Goal: Task Accomplishment & Management: Use online tool/utility

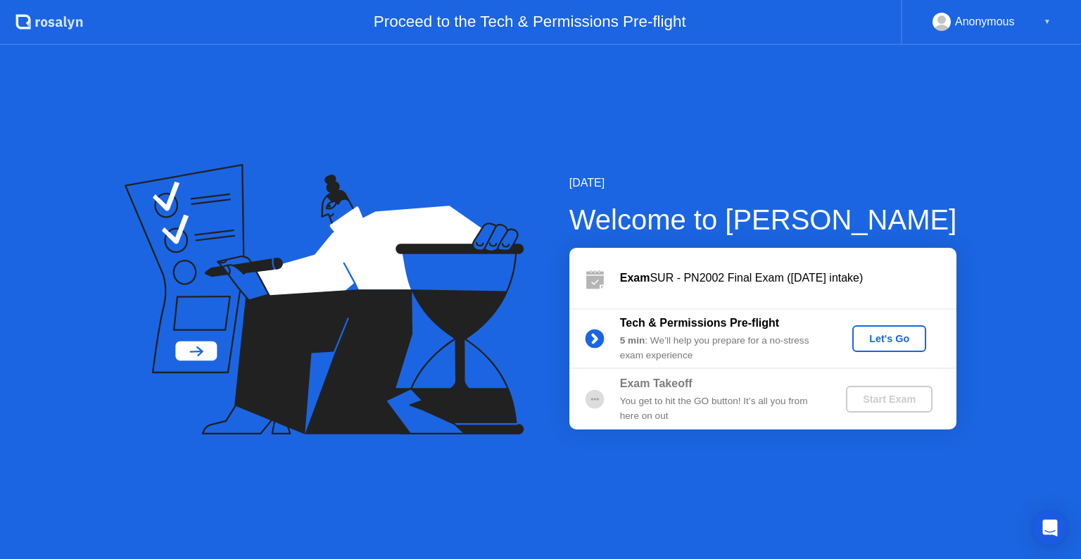
click at [882, 341] on div "Let's Go" at bounding box center [889, 338] width 63 height 11
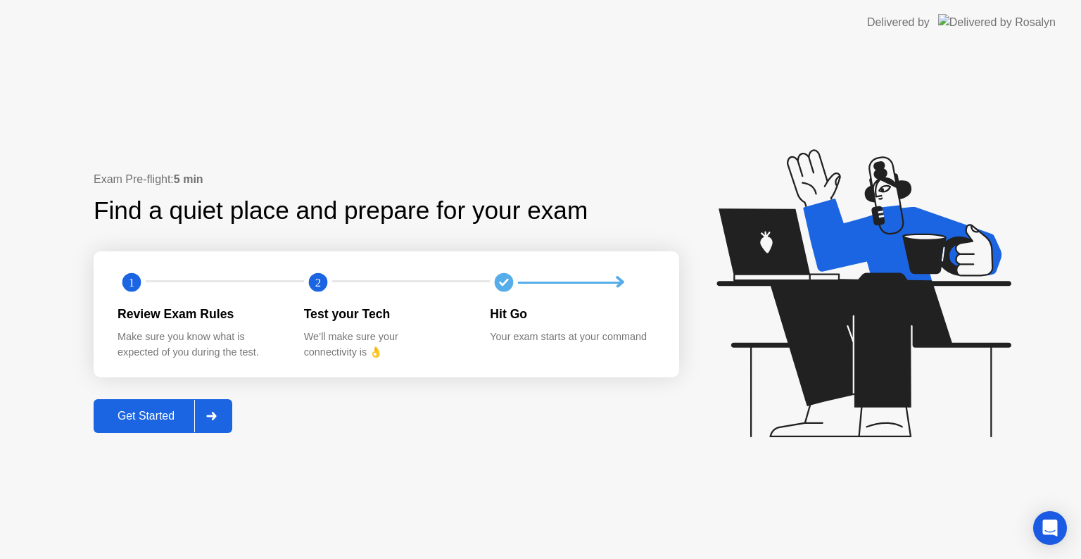
click at [148, 406] on button "Get Started" at bounding box center [163, 416] width 139 height 34
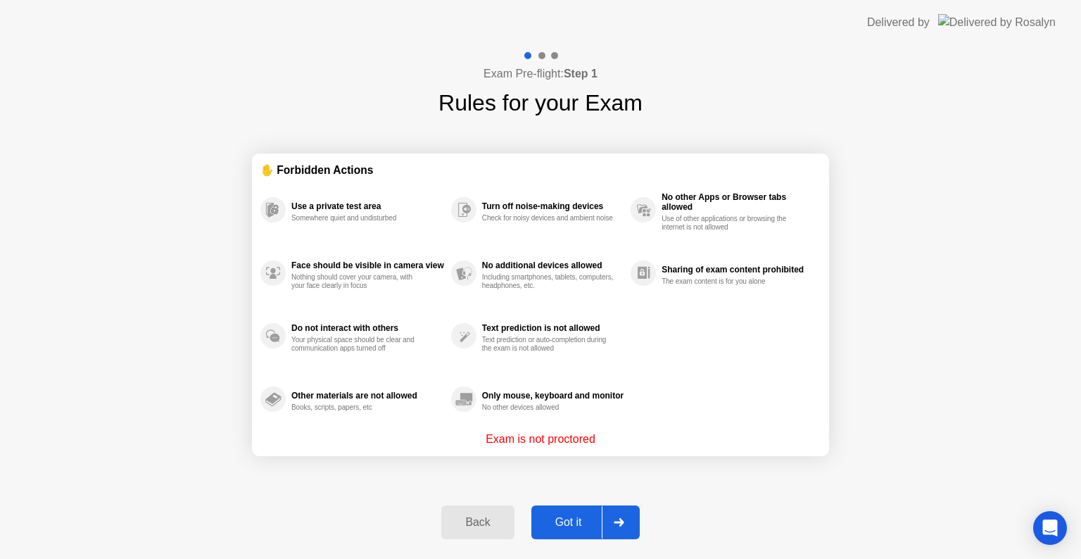
click at [569, 521] on div "Got it" at bounding box center [569, 522] width 66 height 13
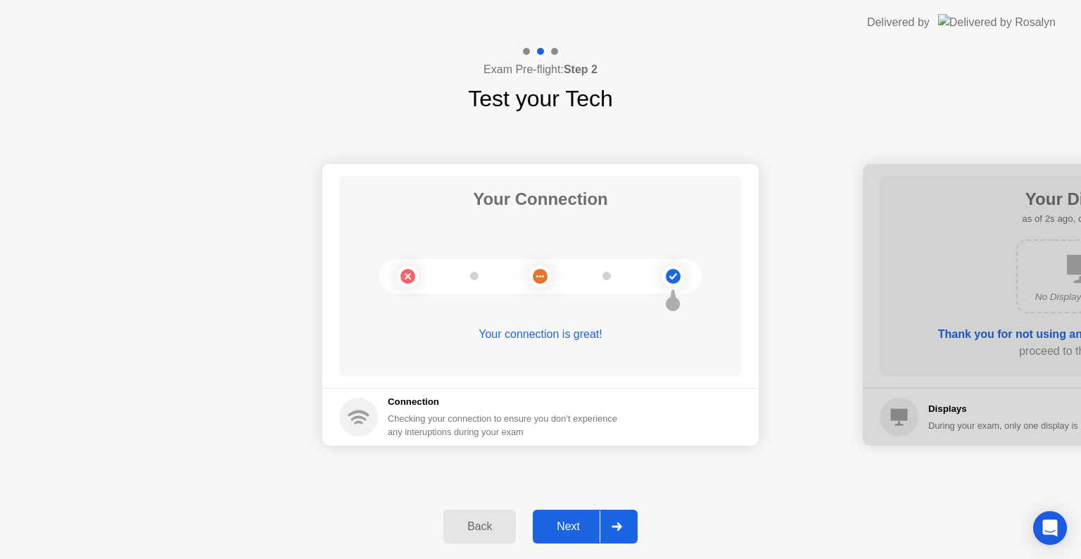
click at [569, 521] on div "Next" at bounding box center [568, 526] width 63 height 13
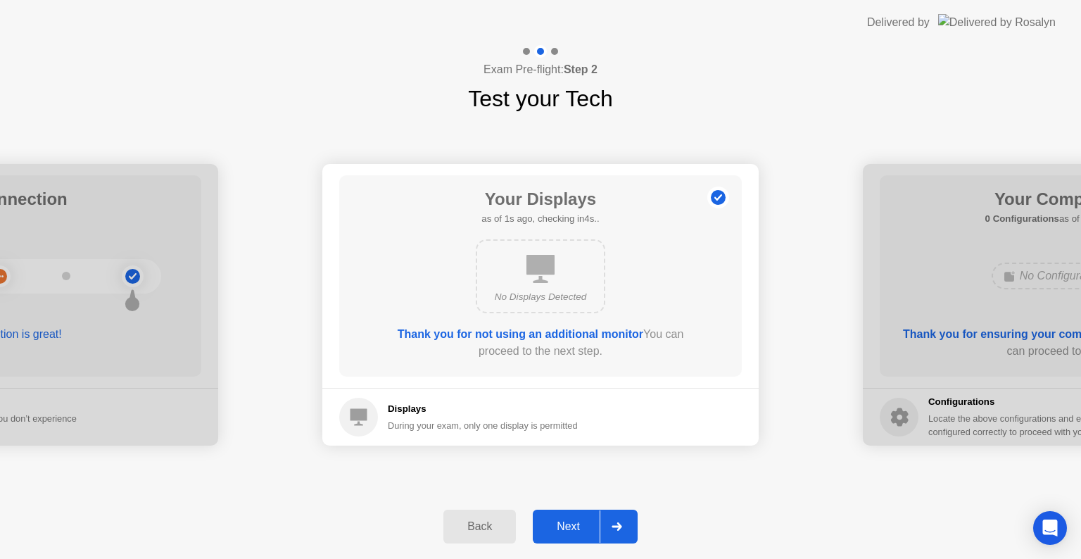
click at [569, 521] on div "Next" at bounding box center [568, 526] width 63 height 13
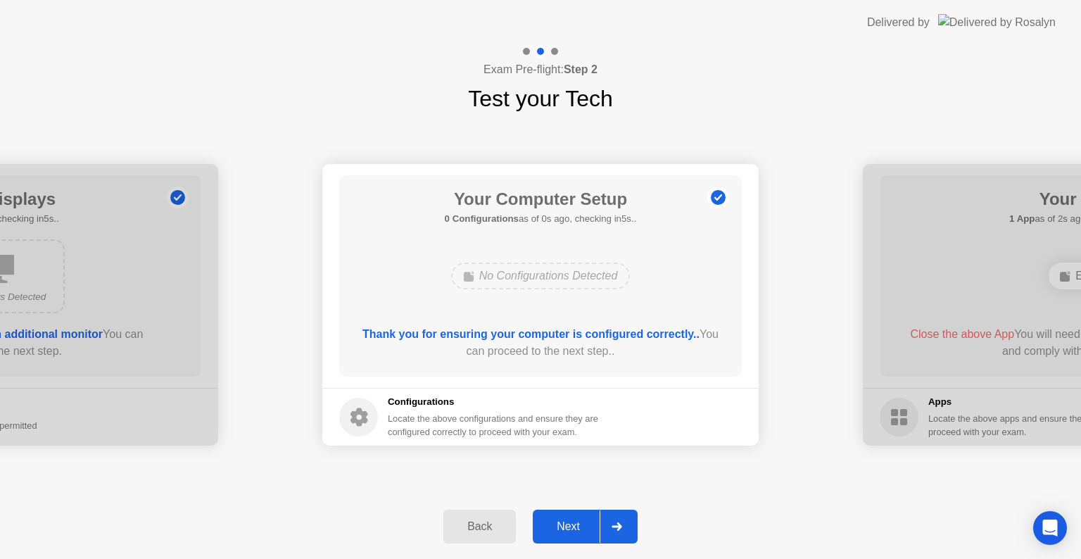
click at [569, 521] on div "Next" at bounding box center [568, 526] width 63 height 13
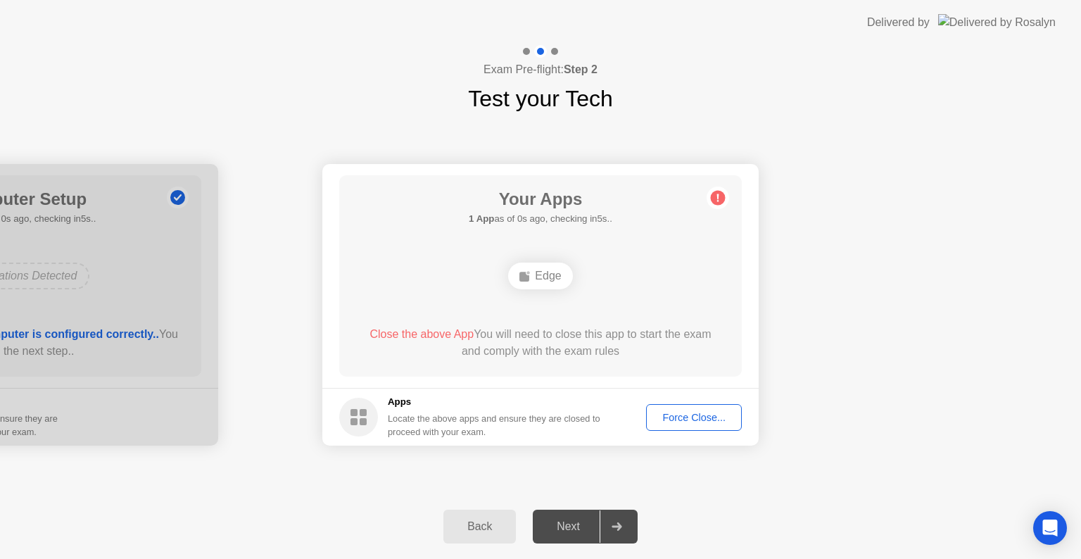
click at [569, 521] on div "Next" at bounding box center [568, 526] width 63 height 13
click at [703, 415] on div "Force Close..." at bounding box center [694, 417] width 86 height 11
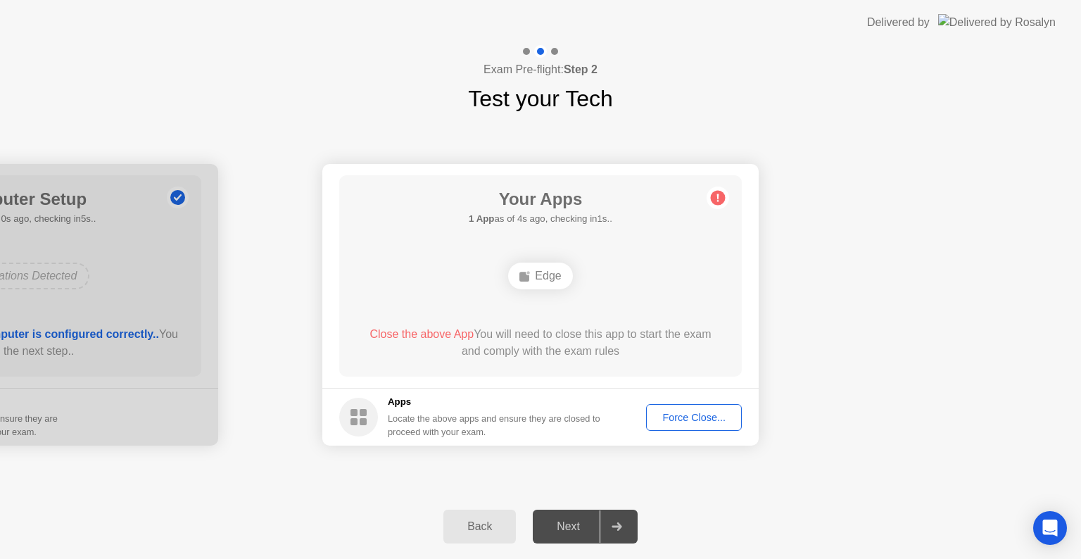
click at [670, 413] on div "Force Close..." at bounding box center [694, 417] width 86 height 11
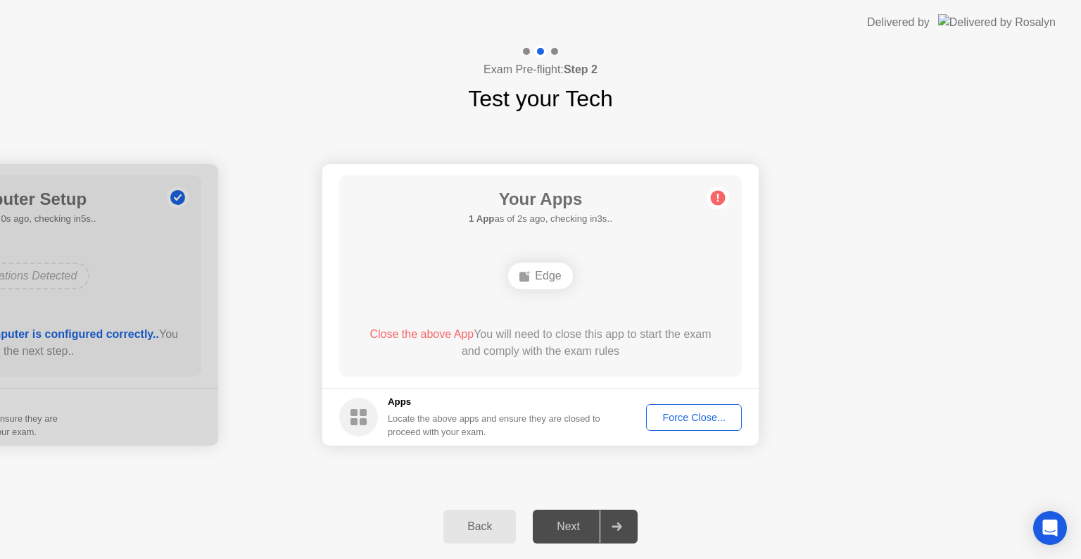
click at [691, 423] on div "Force Close..." at bounding box center [694, 417] width 86 height 11
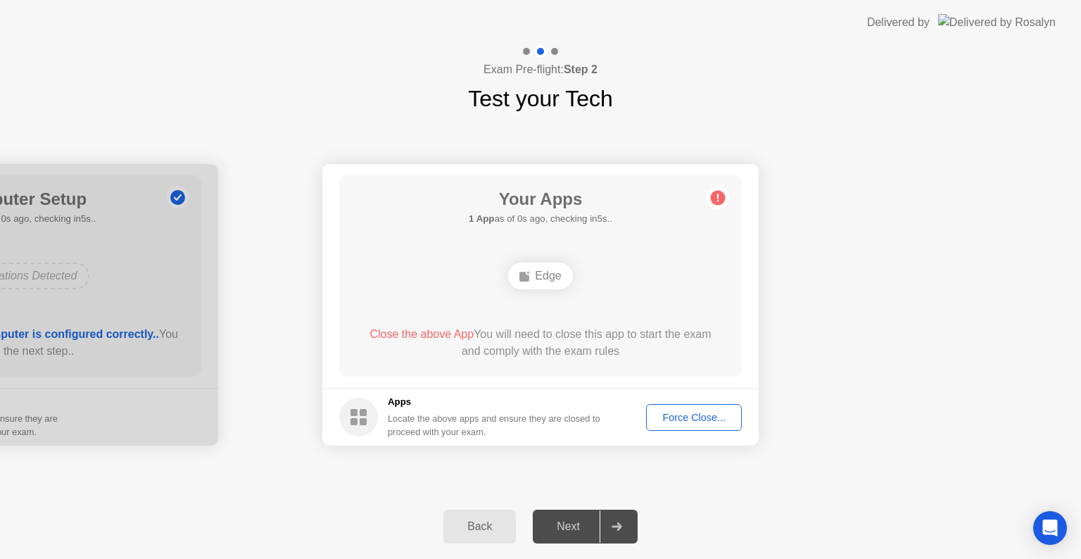
click at [682, 412] on div "Force Close..." at bounding box center [694, 417] width 86 height 11
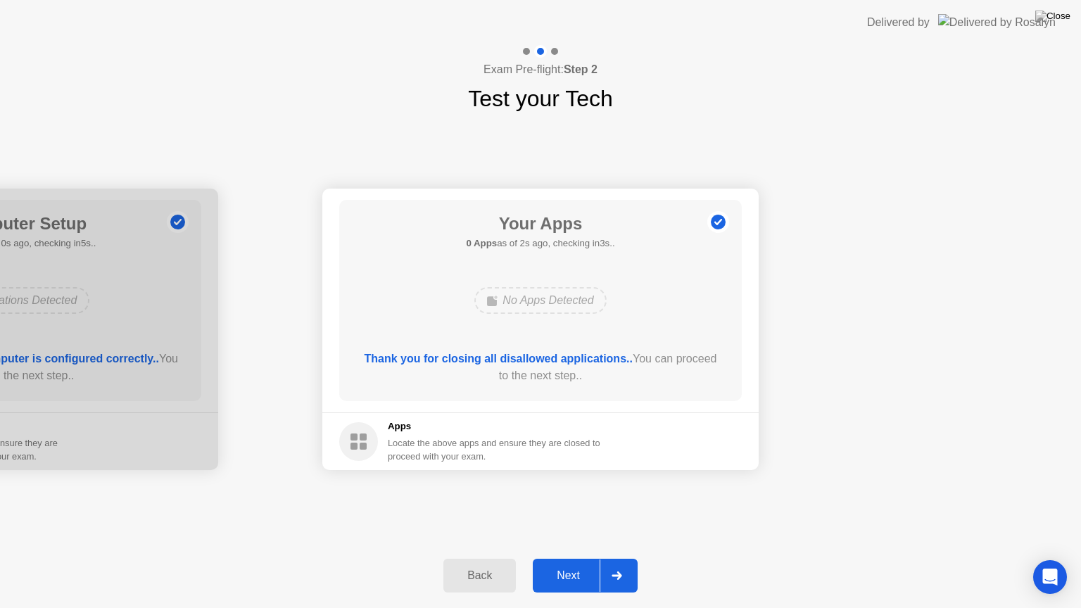
click at [575, 558] on div "Next" at bounding box center [568, 576] width 63 height 13
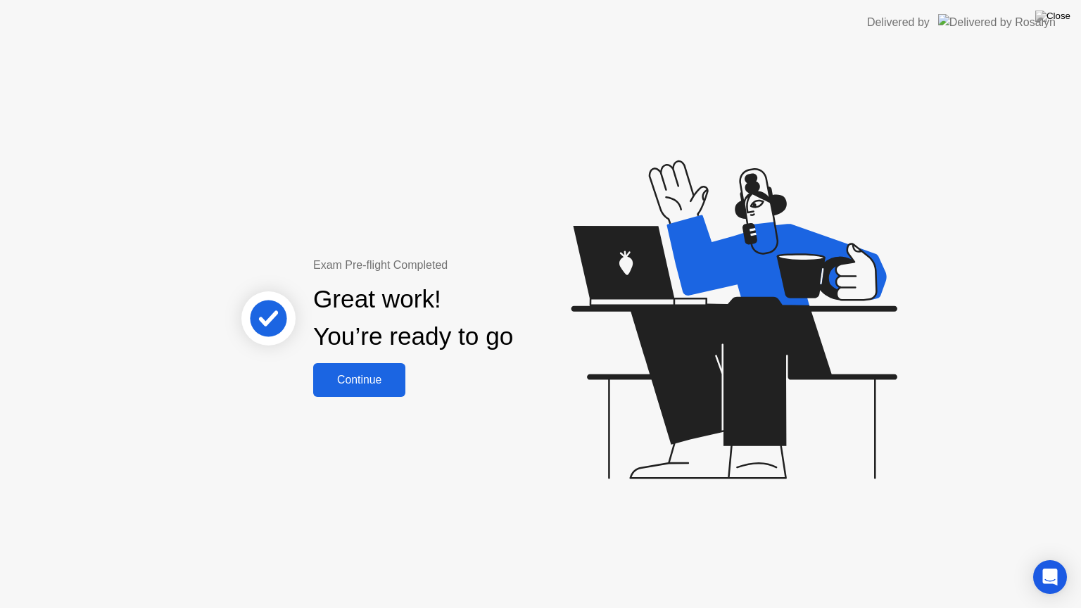
click at [375, 385] on div "Continue" at bounding box center [360, 380] width 84 height 13
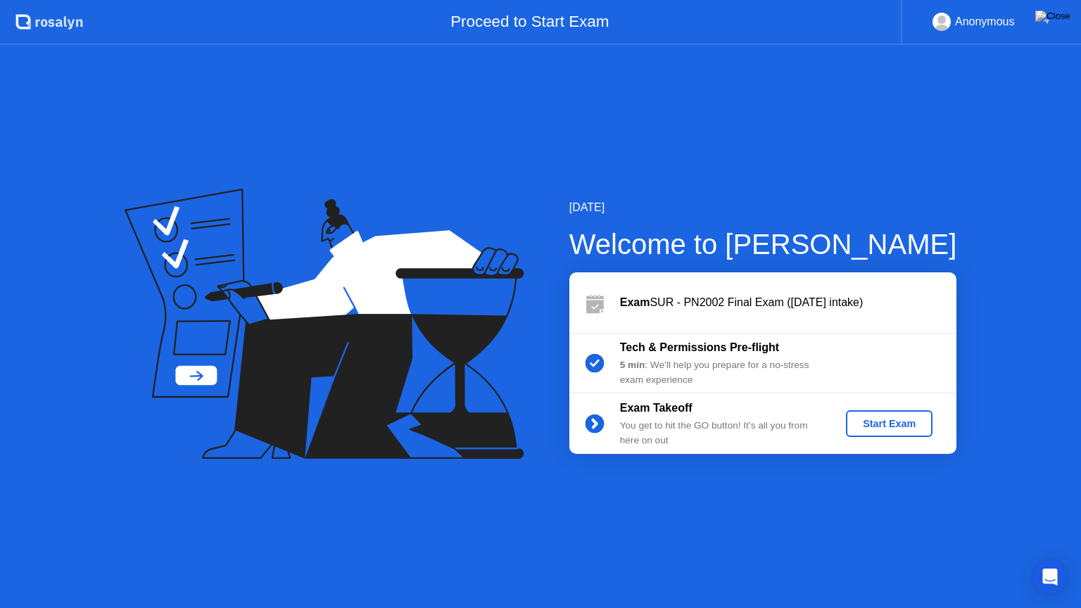
click at [856, 422] on div "Start Exam" at bounding box center [889, 423] width 75 height 11
